Goal: Task Accomplishment & Management: Manage account settings

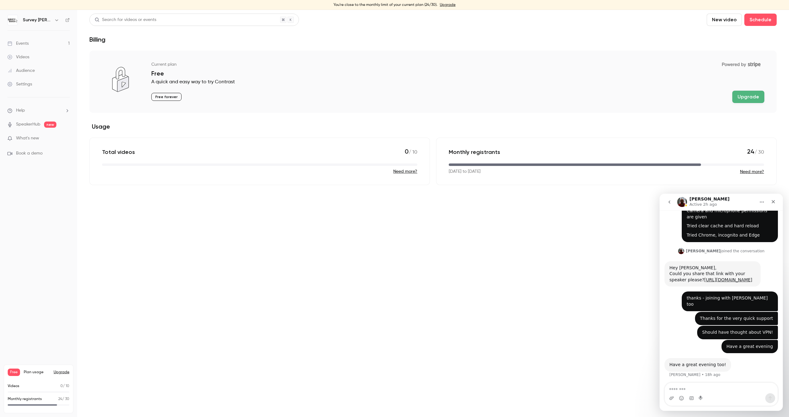
scroll to position [134, 0]
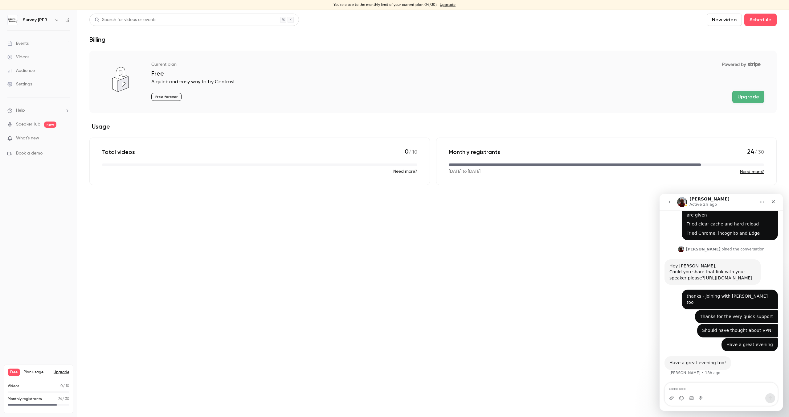
click at [24, 41] on div "Events" at bounding box center [17, 43] width 21 height 6
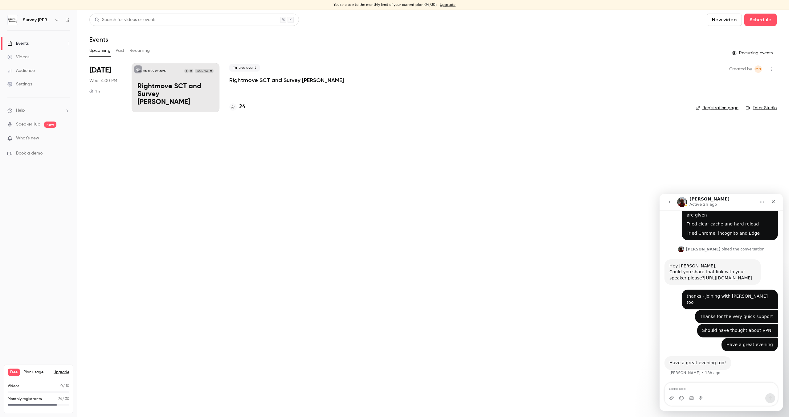
click at [243, 81] on p "Rightmove SCT and Survey [PERSON_NAME]" at bounding box center [286, 79] width 115 height 7
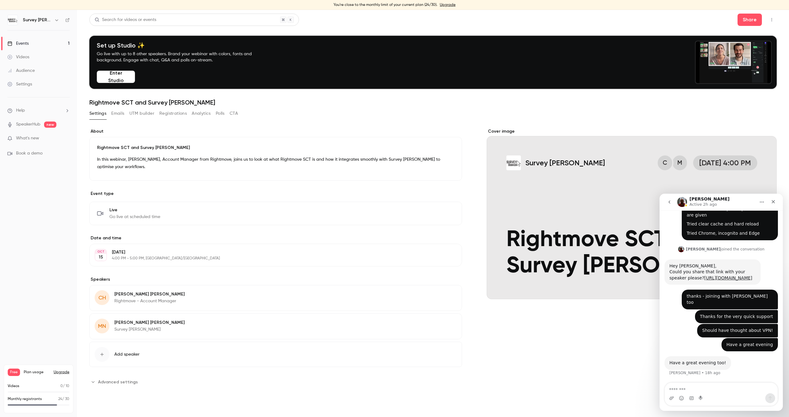
click at [174, 115] on button "Registrations" at bounding box center [172, 114] width 27 height 10
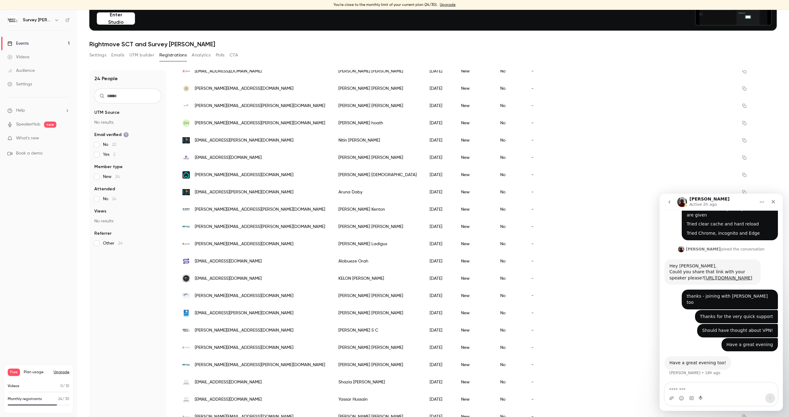
scroll to position [70, 0]
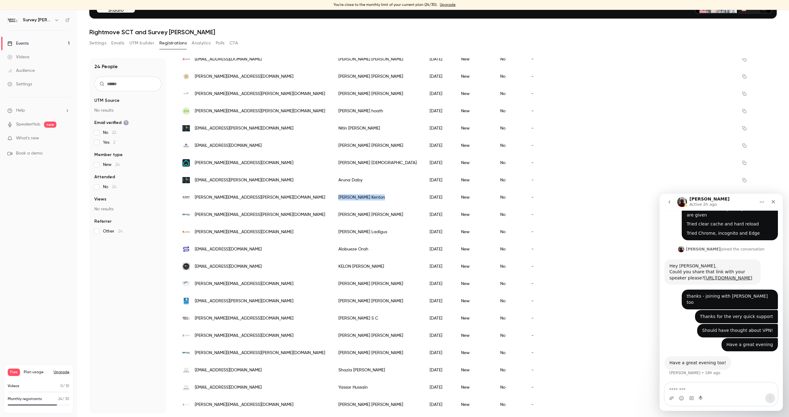
drag, startPoint x: 328, startPoint y: 196, endPoint x: 300, endPoint y: 194, distance: 27.9
click at [332, 194] on div "[PERSON_NAME]" at bounding box center [377, 197] width 91 height 17
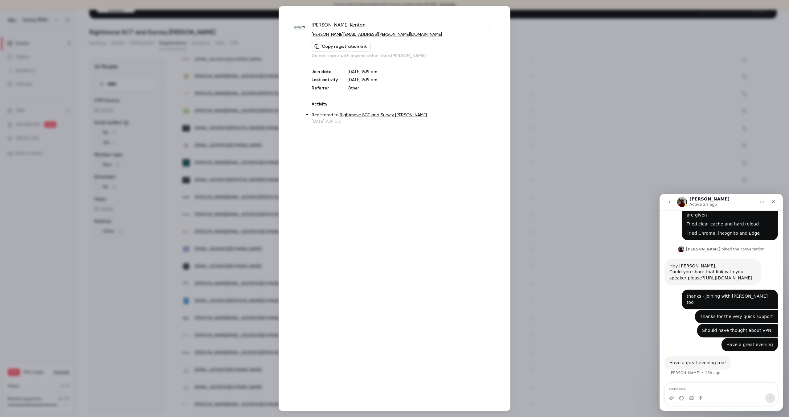
copy div "[PERSON_NAME]"
drag, startPoint x: 342, startPoint y: 26, endPoint x: 310, endPoint y: 26, distance: 31.1
click at [310, 26] on div "[PERSON_NAME] [PERSON_NAME][EMAIL_ADDRESS][PERSON_NAME][DOMAIN_NAME] Copy regis…" at bounding box center [394, 73] width 201 height 103
copy span "[PERSON_NAME]"
click at [251, 92] on div at bounding box center [394, 208] width 789 height 417
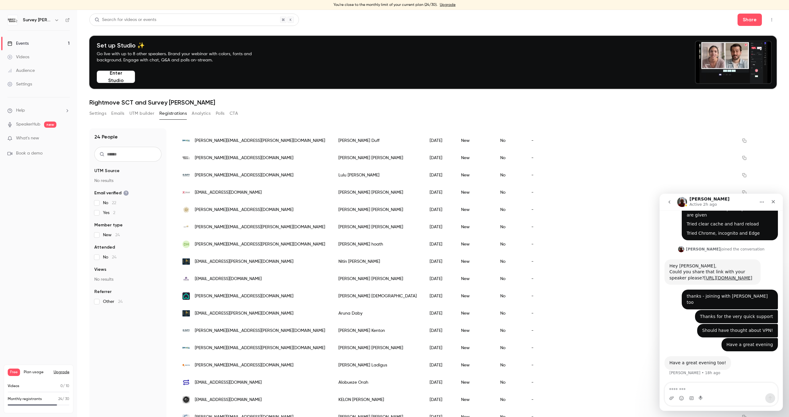
scroll to position [1, 0]
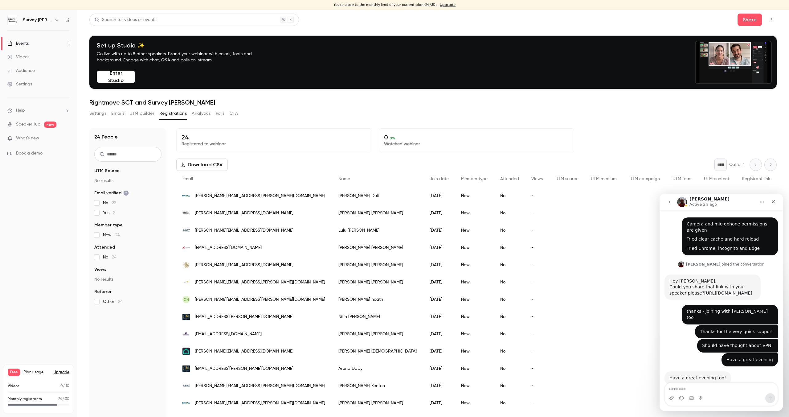
scroll to position [134, 0]
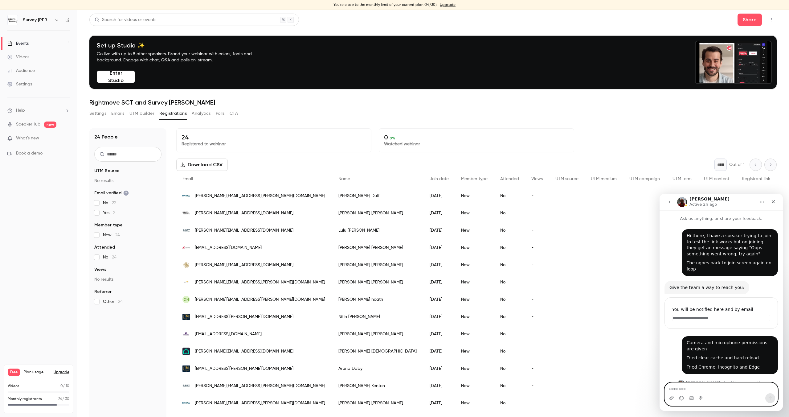
scroll to position [134, 0]
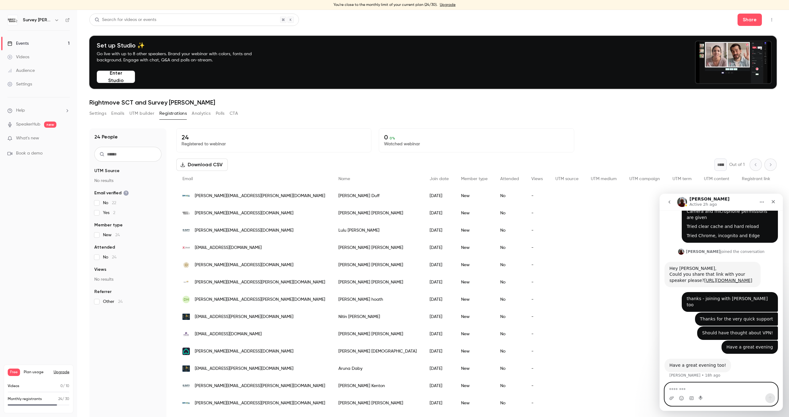
scroll to position [134, 0]
